Goal: Submit feedback/report problem: Provide input to the site owners about the experience or issues

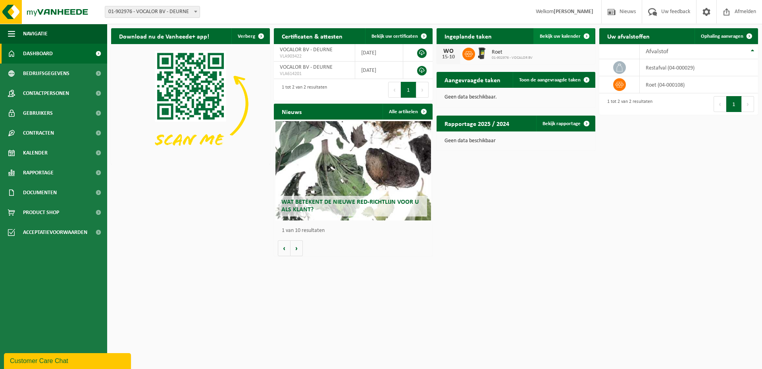
click at [556, 38] on span "Bekijk uw kalender" at bounding box center [560, 36] width 41 height 5
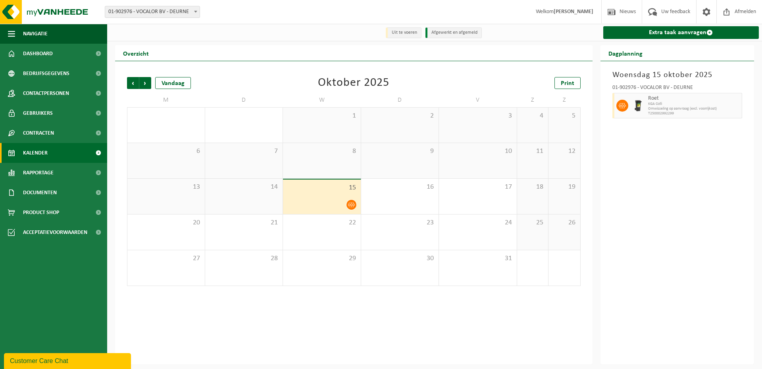
click at [350, 204] on icon at bounding box center [351, 204] width 7 height 7
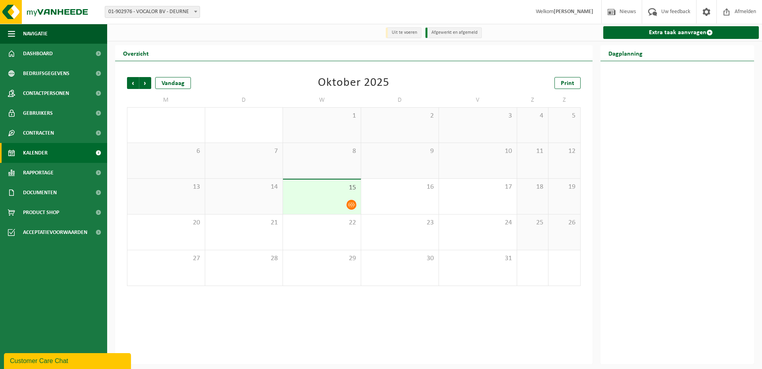
click at [243, 200] on div "14" at bounding box center [244, 196] width 78 height 35
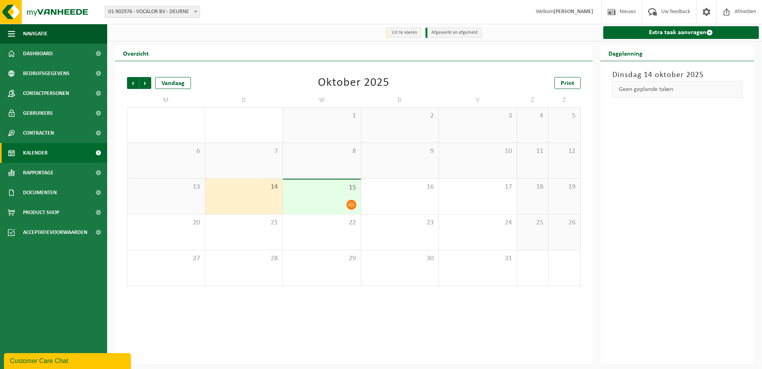
click at [312, 198] on div "15" at bounding box center [322, 196] width 78 height 35
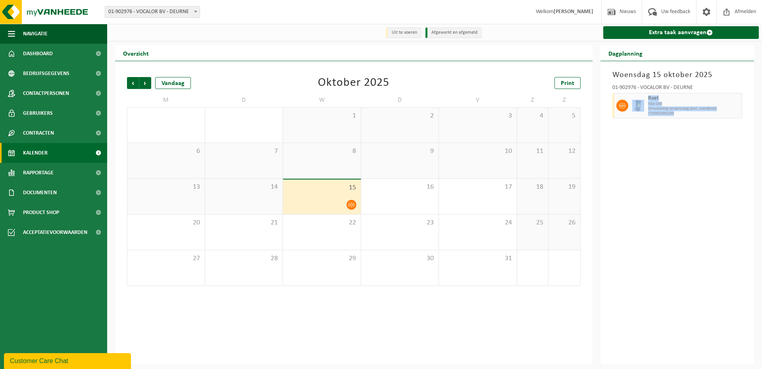
drag, startPoint x: 685, startPoint y: 113, endPoint x: 618, endPoint y: 98, distance: 69.5
click at [618, 98] on div "Roet KGA Colli Omwisseling op aanvraag (excl. voorrijkost) T250002992299" at bounding box center [677, 105] width 130 height 25
click at [628, 127] on div "Woensdag 15 oktober 2025 01-902976 - VOCALOR BV - DEURNE Roet KGA Colli Omwisse…" at bounding box center [678, 212] width 154 height 303
click at [670, 11] on span "Uw feedback" at bounding box center [675, 11] width 33 height 23
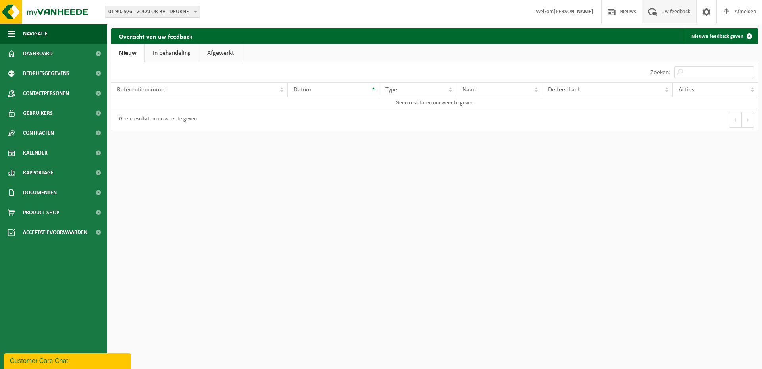
click at [152, 61] on link "In behandeling" at bounding box center [172, 53] width 54 height 18
click at [236, 58] on link "Afgewerkt" at bounding box center [221, 53] width 42 height 18
click at [37, 359] on div "Customer Care Chat" at bounding box center [67, 361] width 115 height 10
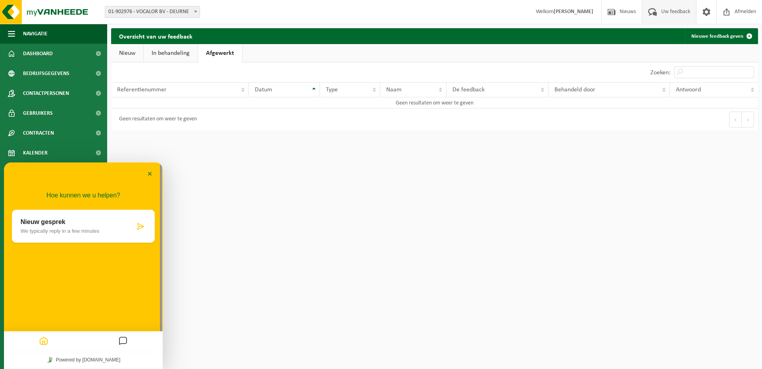
click at [137, 228] on icon at bounding box center [141, 226] width 8 height 8
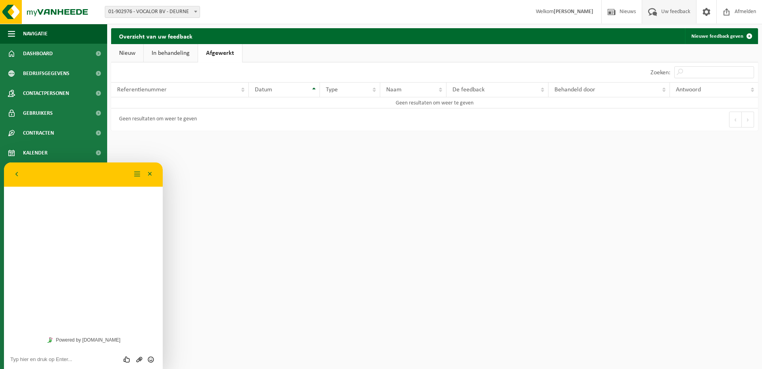
click at [70, 360] on textarea at bounding box center [83, 359] width 146 height 6
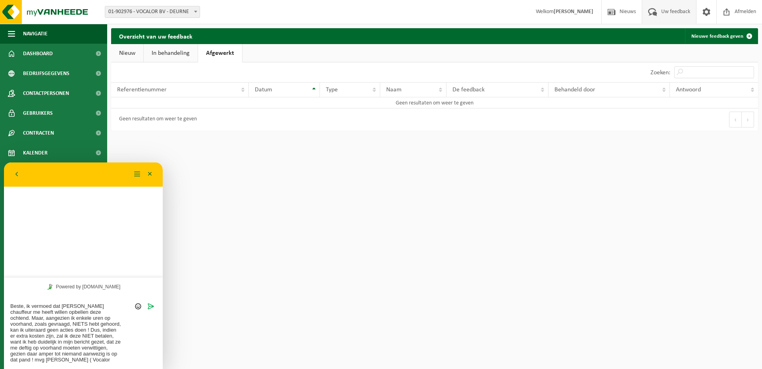
type textarea "Beste, ik vermoed dat [PERSON_NAME] chauffeur me heeft willen opbellen deze och…"
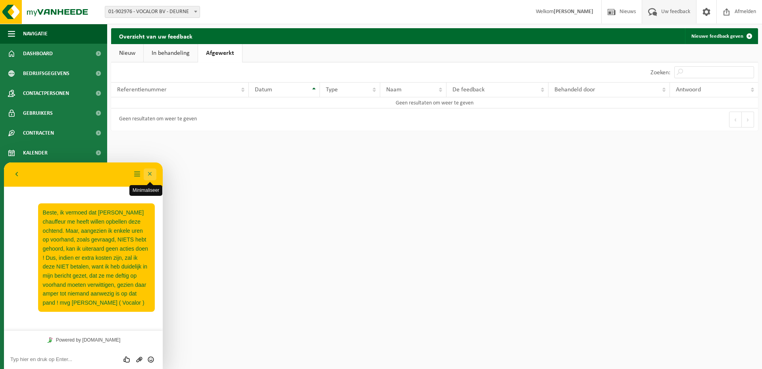
click at [149, 175] on button "Minimaliseer" at bounding box center [150, 174] width 13 height 12
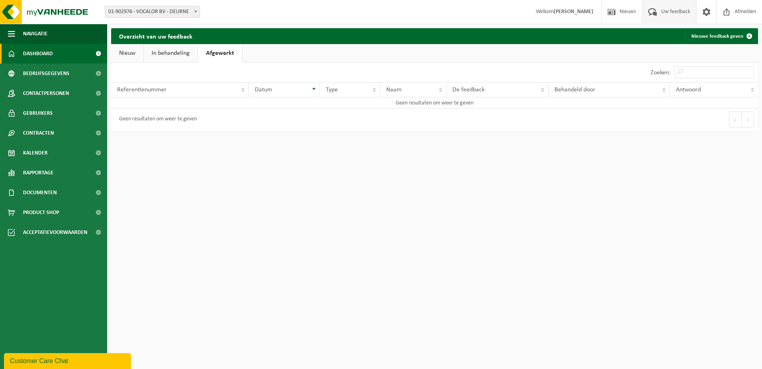
click at [56, 52] on link "Dashboard" at bounding box center [53, 54] width 107 height 20
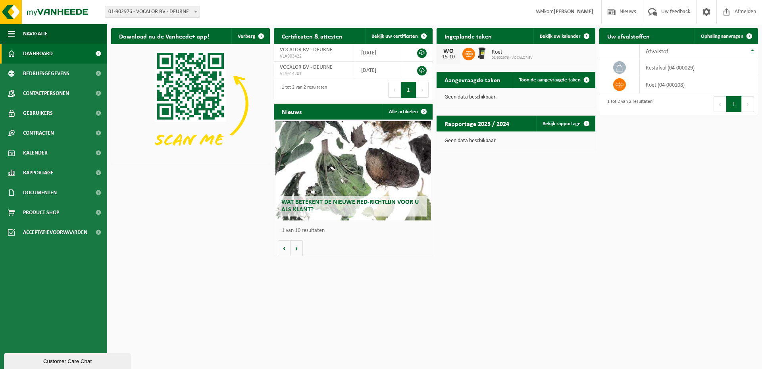
click at [39, 53] on span "Dashboard" at bounding box center [38, 54] width 30 height 20
click at [62, 362] on div "Customer Care Chat" at bounding box center [67, 361] width 115 height 10
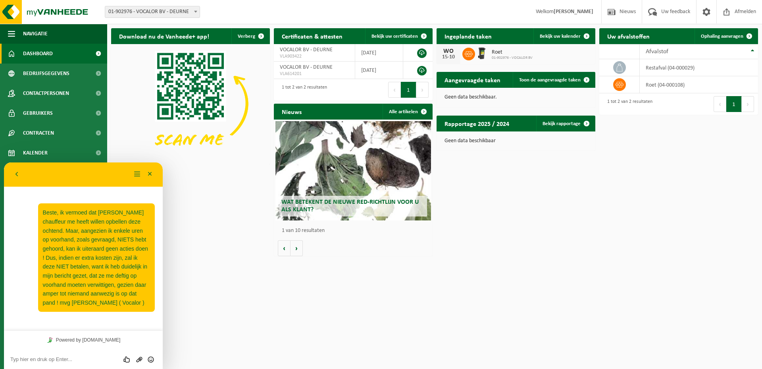
click at [63, 359] on textarea at bounding box center [83, 359] width 146 height 6
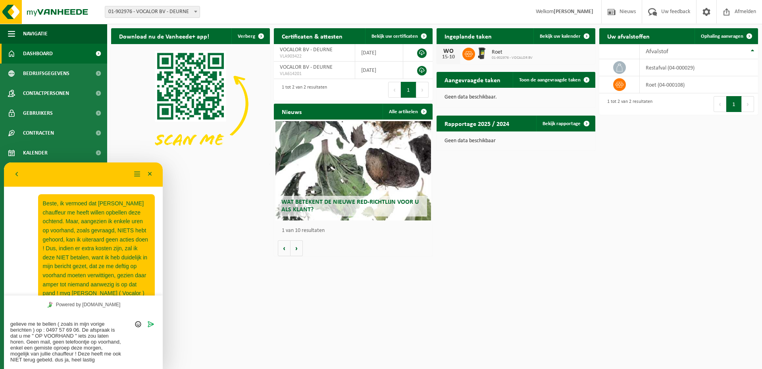
type textarea "gelieve me te bellen ( zoals in mijn vorige berichten ) op : 0497 57 69 06. De …"
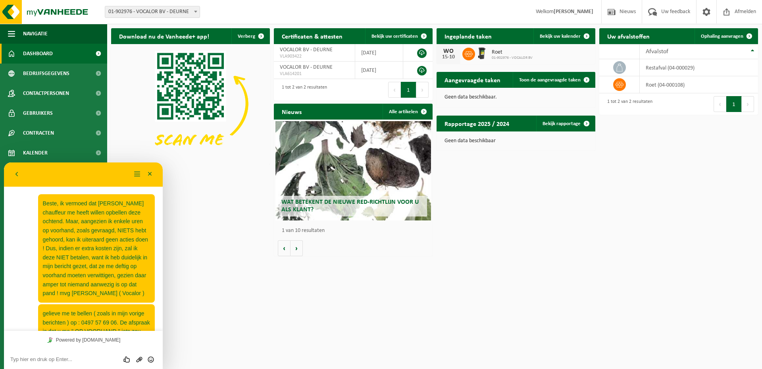
scroll to position [61, 0]
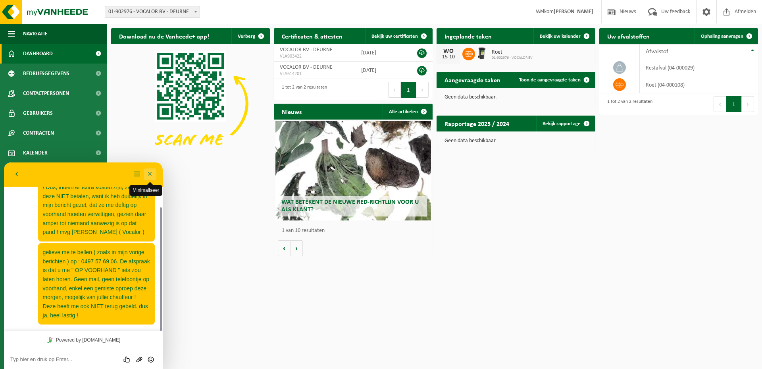
click at [151, 173] on button "Minimaliseer" at bounding box center [150, 174] width 13 height 12
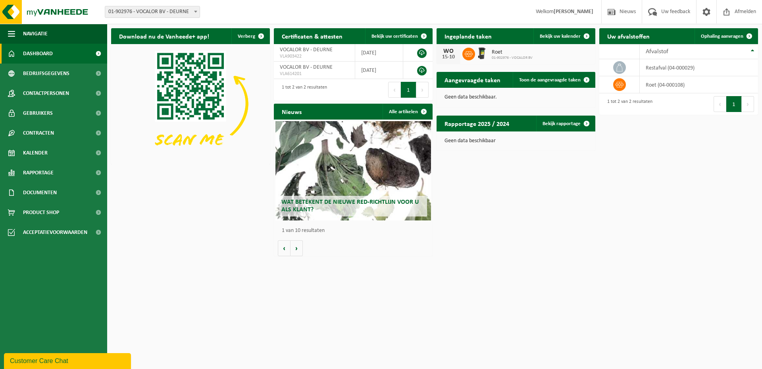
click at [472, 54] on icon at bounding box center [469, 54] width 8 height 8
click at [483, 53] on img at bounding box center [481, 52] width 13 height 13
click at [553, 34] on span "Bekijk uw kalender" at bounding box center [560, 36] width 41 height 5
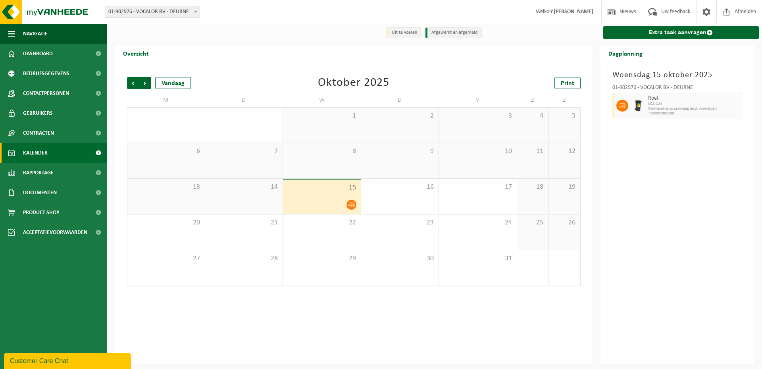
click at [404, 36] on li "Uit te voeren" at bounding box center [404, 32] width 36 height 11
click at [420, 33] on li "Uit te voeren" at bounding box center [404, 32] width 36 height 11
click at [444, 33] on li "Afgewerkt en afgemeld" at bounding box center [453, 32] width 56 height 11
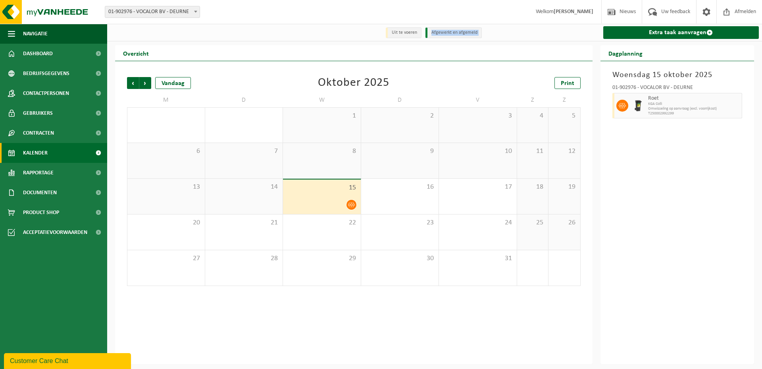
click at [444, 33] on li "Afgewerkt en afgemeld" at bounding box center [453, 32] width 56 height 11
click at [445, 33] on li "Afgewerkt en afgemeld" at bounding box center [453, 32] width 56 height 11
click at [352, 205] on icon at bounding box center [351, 204] width 7 height 7
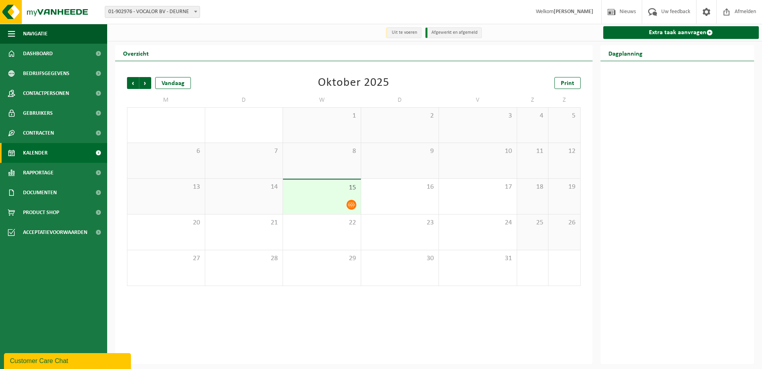
click at [352, 205] on icon at bounding box center [351, 204] width 7 height 7
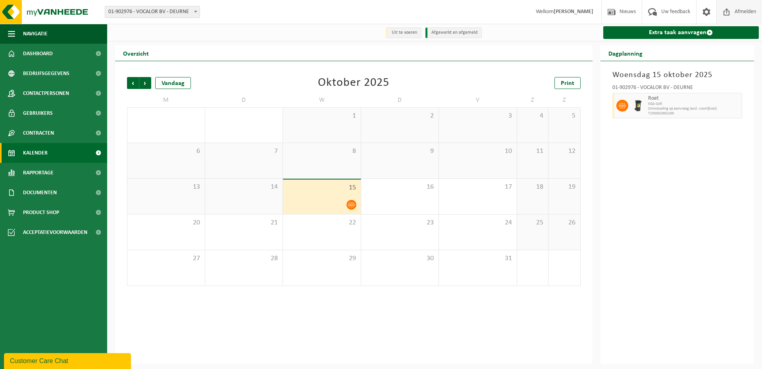
click at [739, 8] on span "Afmelden" at bounding box center [745, 11] width 25 height 23
